Goal: Information Seeking & Learning: Find specific fact

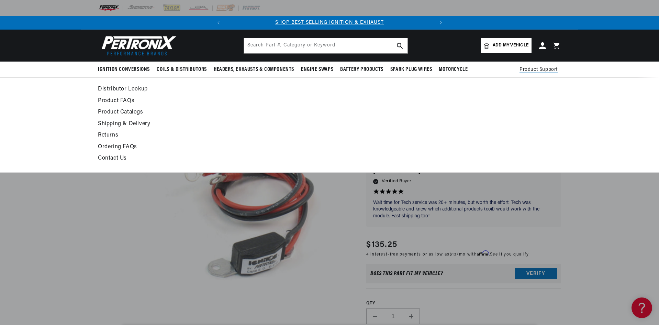
click at [533, 70] on span "Product Support" at bounding box center [538, 70] width 38 height 8
click at [120, 99] on link "Product FAQs" at bounding box center [267, 101] width 338 height 10
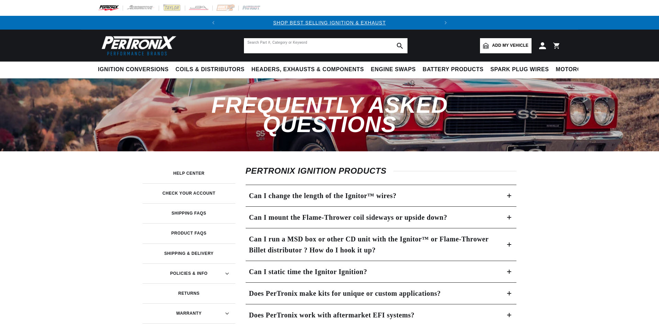
click at [266, 43] on input "text" at bounding box center [325, 45] width 163 height 15
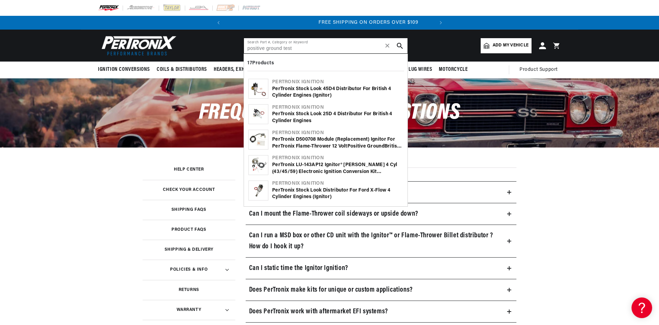
type input "positive ground test"
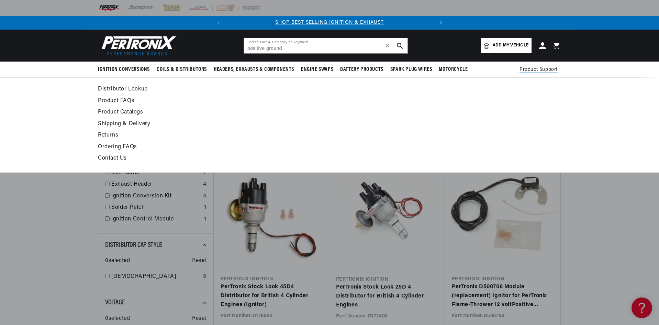
click at [528, 69] on span "Product Support" at bounding box center [538, 70] width 38 height 8
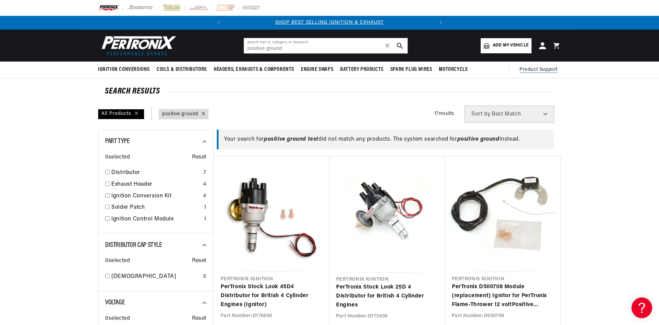
click at [527, 69] on span "Product Support" at bounding box center [538, 70] width 38 height 8
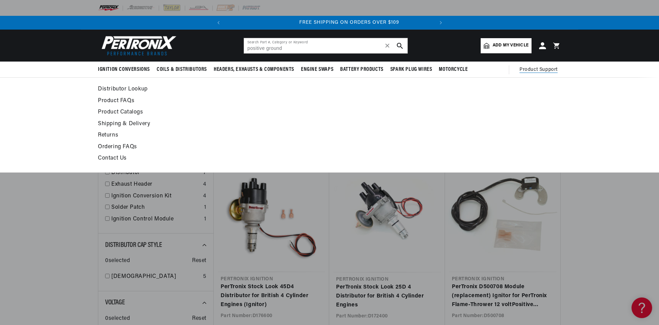
scroll to position [0, 208]
click at [527, 69] on span "Product Support" at bounding box center [538, 70] width 38 height 8
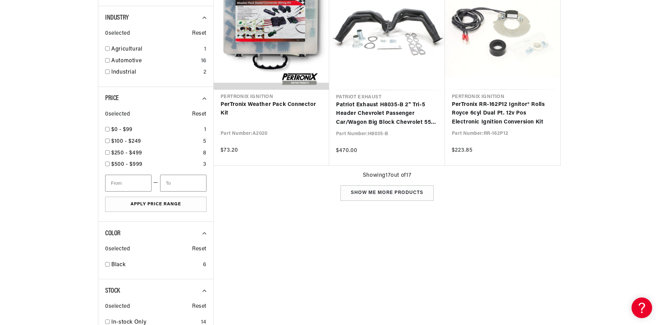
type input "positive ground"
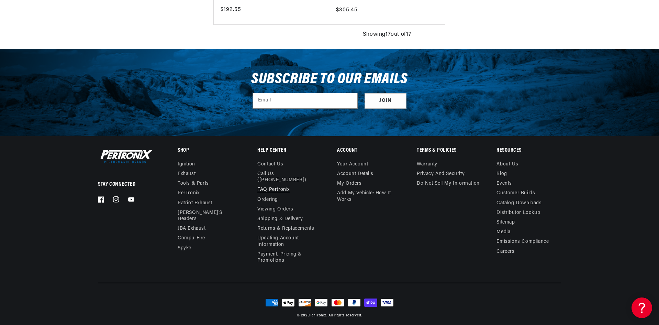
click at [279, 185] on link "FAQ Pertronix" at bounding box center [273, 190] width 32 height 10
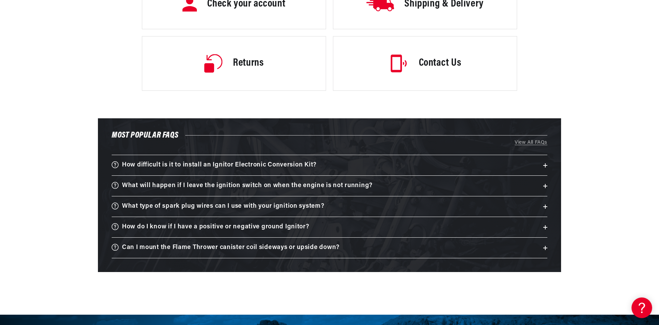
scroll to position [1099, 0]
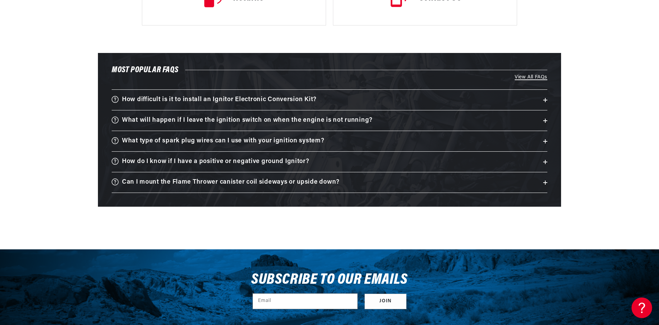
click at [529, 74] on link "View All FAQs" at bounding box center [329, 77] width 435 height 8
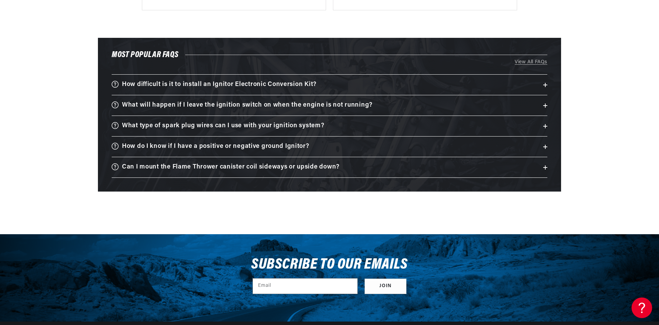
scroll to position [1133, 0]
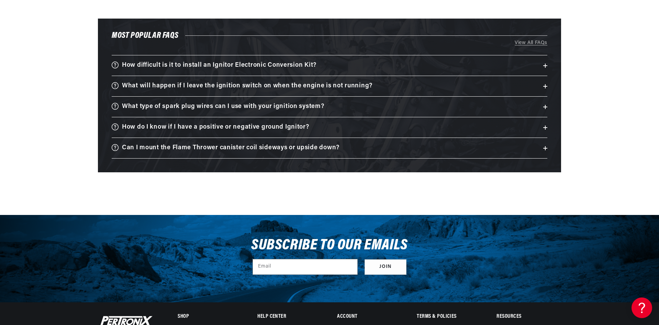
click at [411, 65] on summary "How difficult is it to install an Ignitor Electronic Conversion Kit?" at bounding box center [329, 65] width 435 height 20
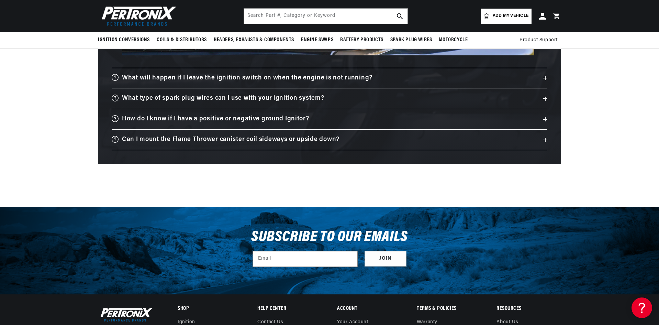
scroll to position [1649, 0]
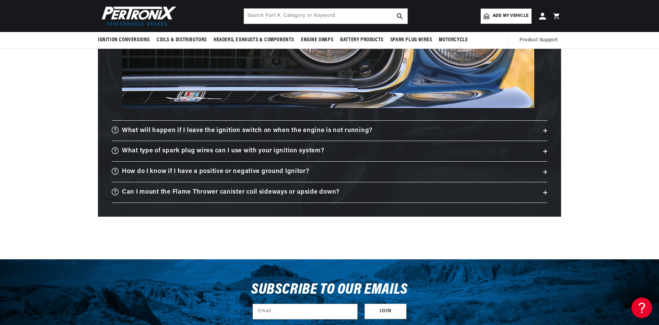
click at [419, 169] on summary "How do I know if I have a positive or negative ground Ignitor?" at bounding box center [329, 171] width 435 height 20
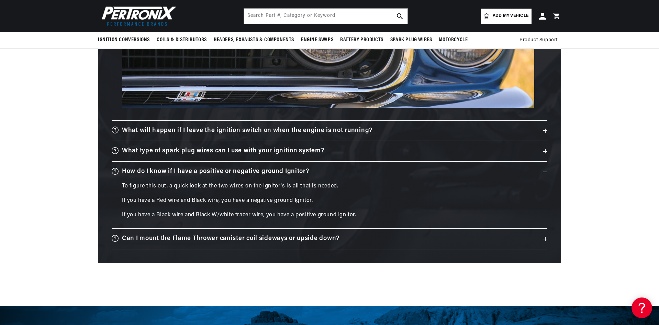
scroll to position [0, 208]
click at [274, 236] on h3 "Can I mount the Flame Thrower canister coil sideways or upside down?" at bounding box center [230, 238] width 217 height 11
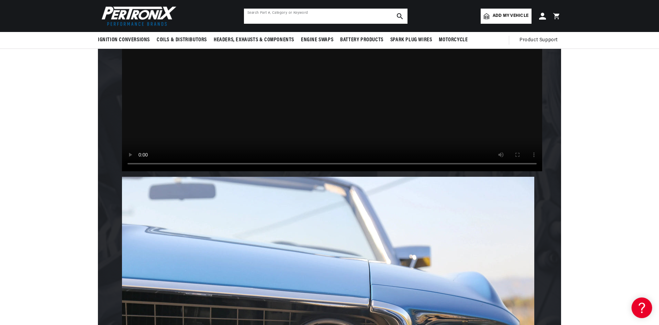
click at [261, 14] on input "text" at bounding box center [325, 16] width 163 height 15
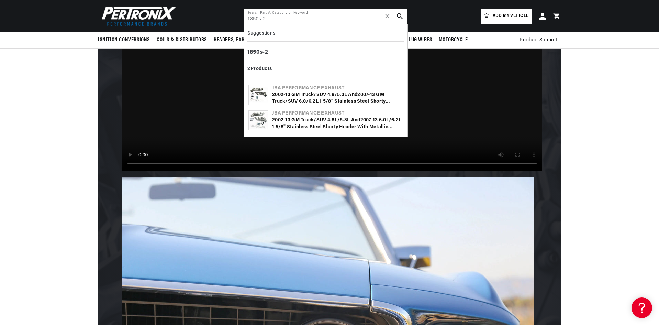
type input "1850s-2"
